Goal: Information Seeking & Learning: Learn about a topic

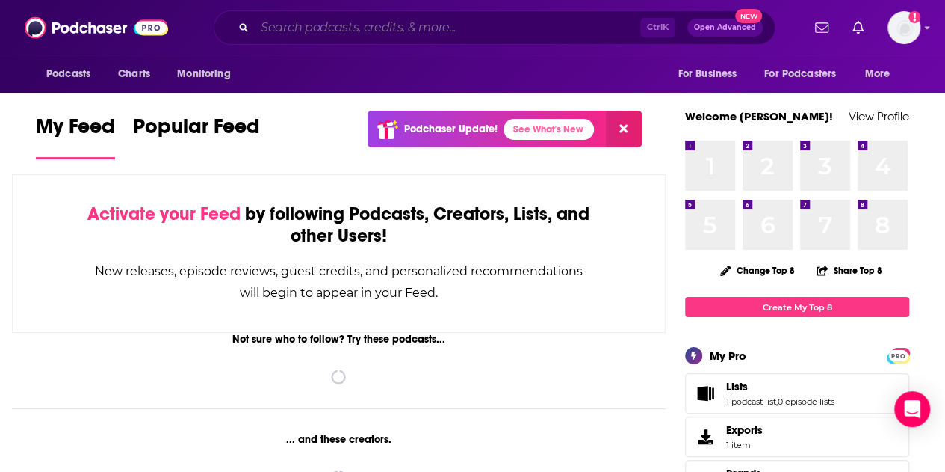
click at [393, 38] on input "Search podcasts, credits, & more..." at bounding box center [448, 28] width 386 height 24
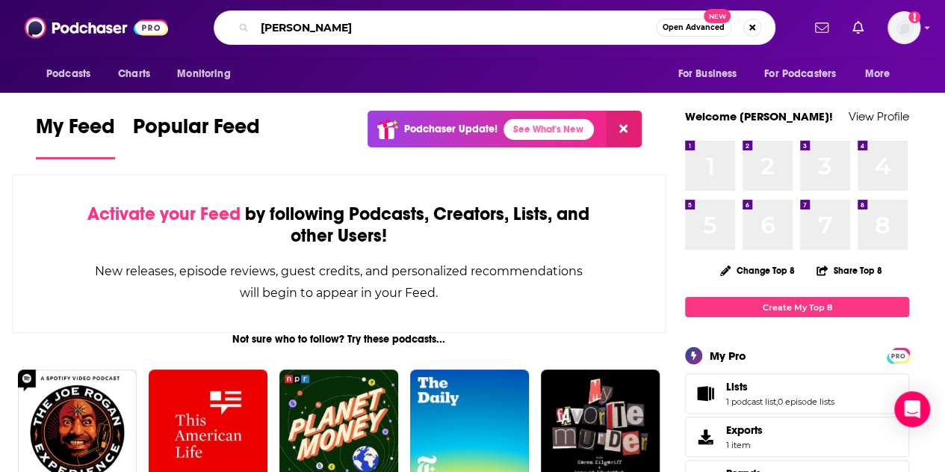
type input "[PERSON_NAME]"
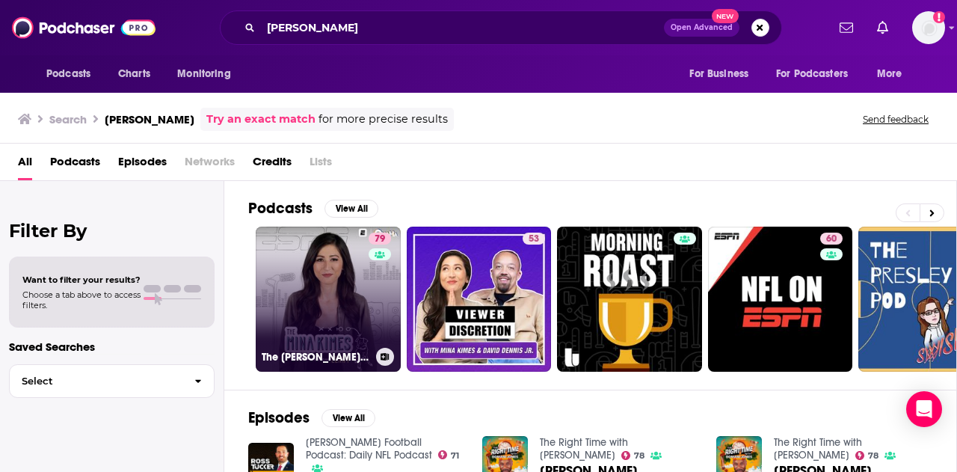
click at [309, 256] on link "79 The [PERSON_NAME] Show featuring [PERSON_NAME]" at bounding box center [328, 298] width 145 height 145
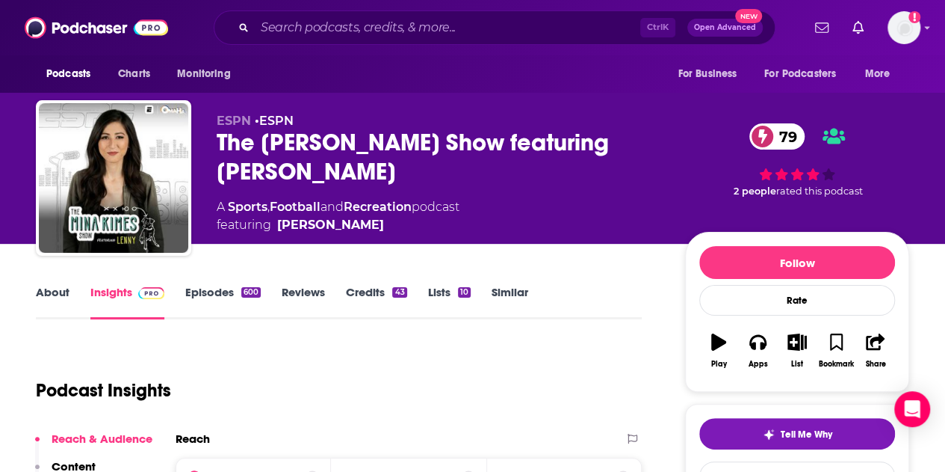
click at [225, 300] on link "Episodes 600" at bounding box center [222, 302] width 75 height 34
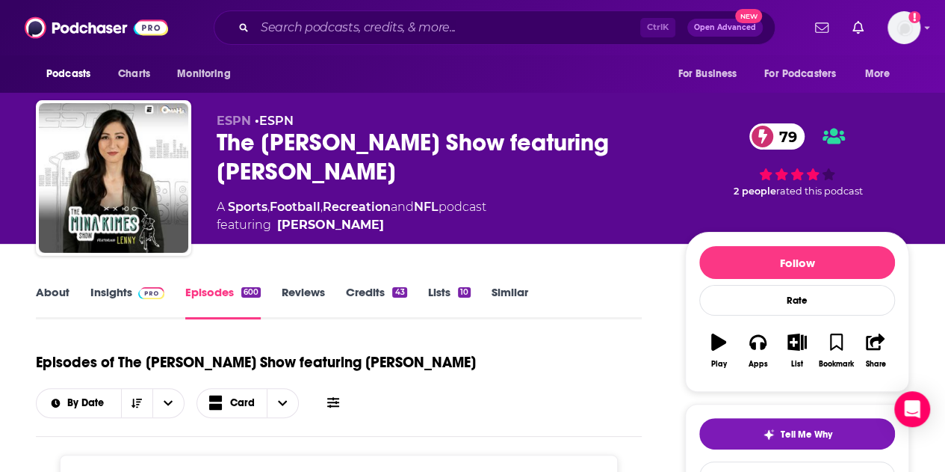
click at [64, 295] on link "About" at bounding box center [53, 302] width 34 height 34
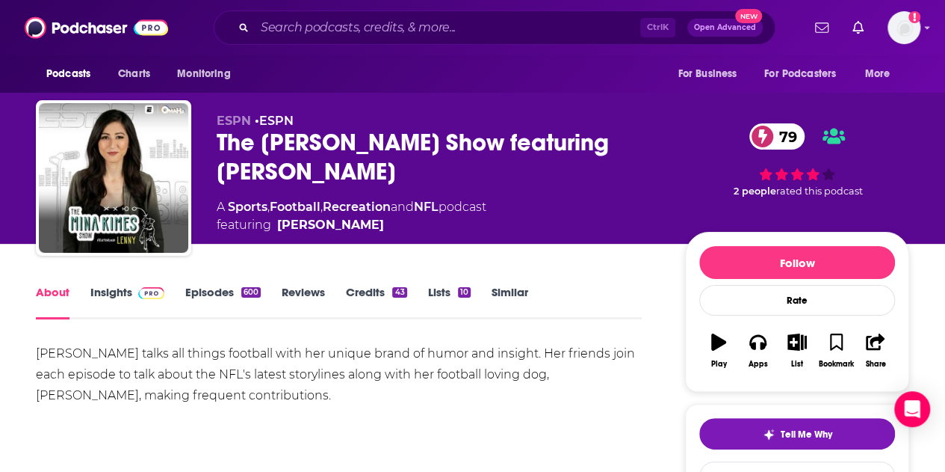
click at [114, 291] on link "Insights" at bounding box center [127, 302] width 74 height 34
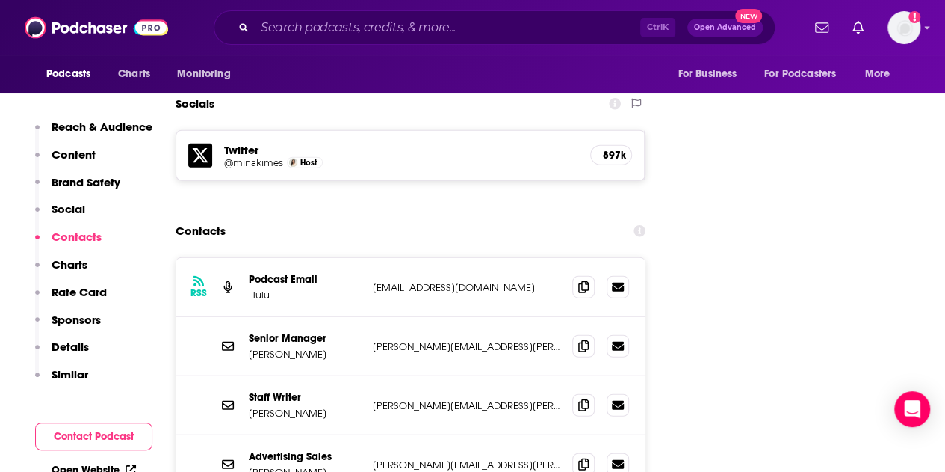
scroll to position [1868, 0]
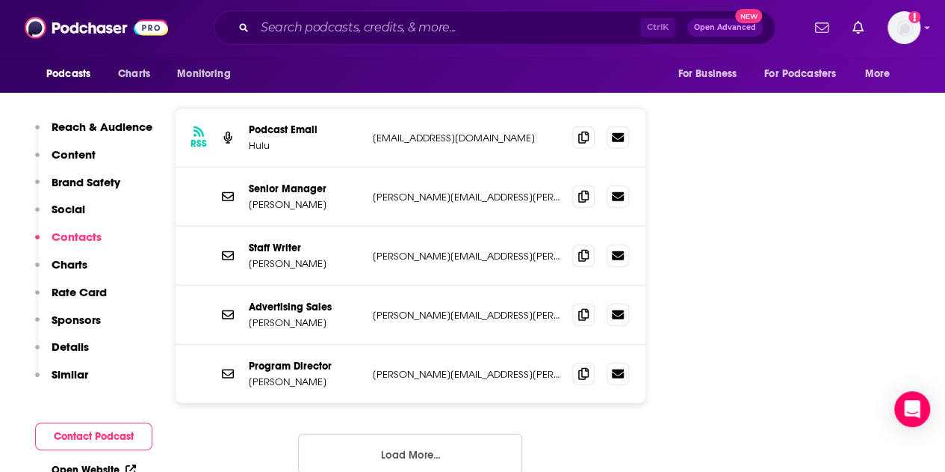
click at [421, 433] on button "Load More..." at bounding box center [410, 453] width 224 height 40
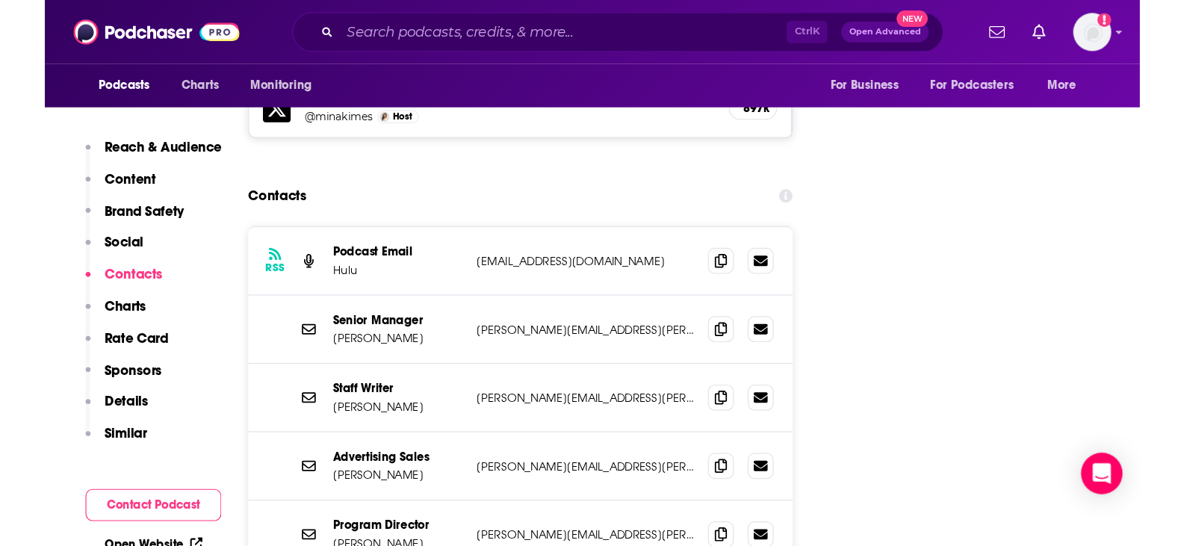
scroll to position [1719, 0]
